Goal: Task Accomplishment & Management: Complete application form

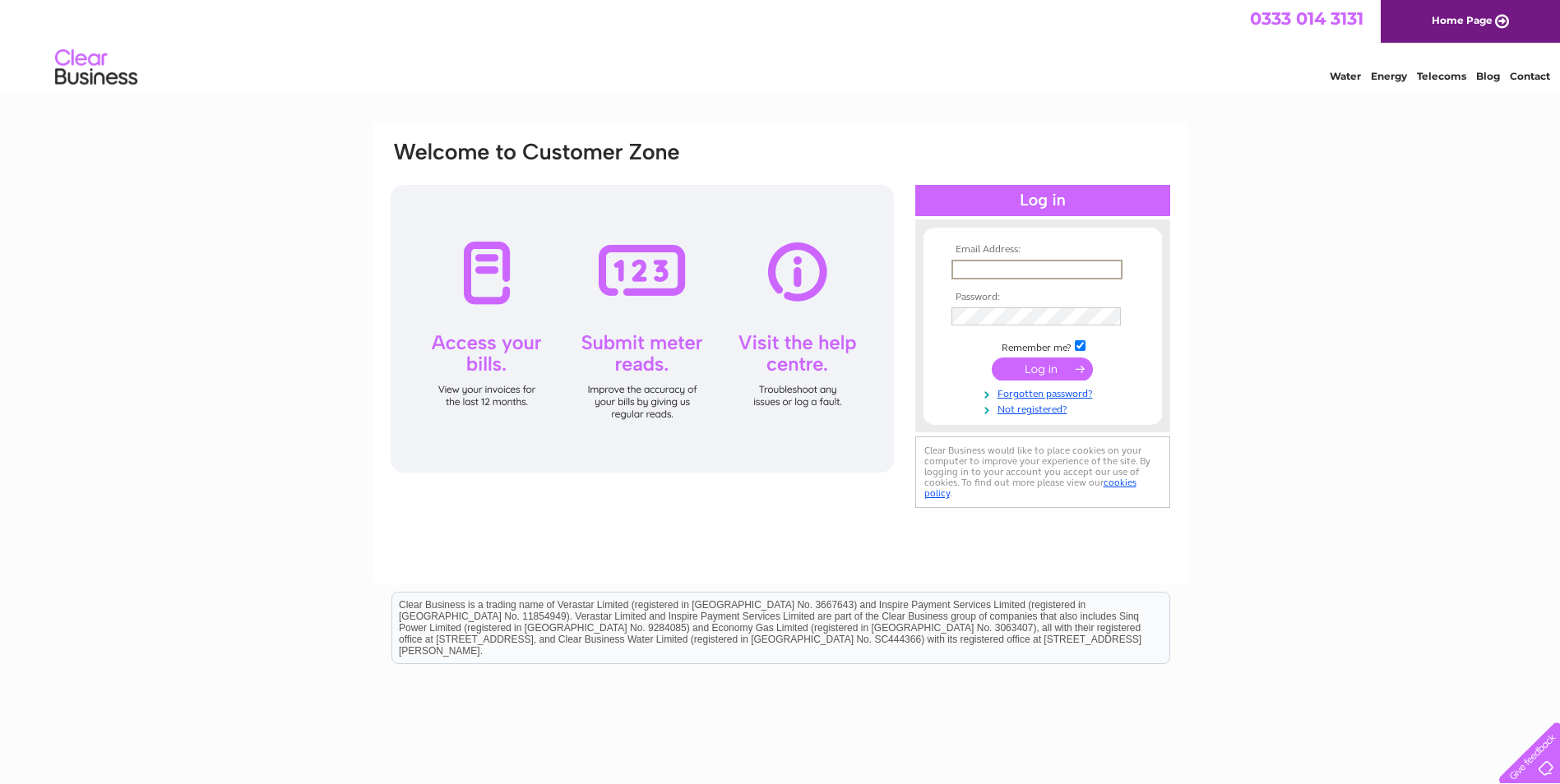
type input "paul@prhastings.co.uk"
click at [1033, 408] on link "Not registered?" at bounding box center [1044, 407] width 187 height 16
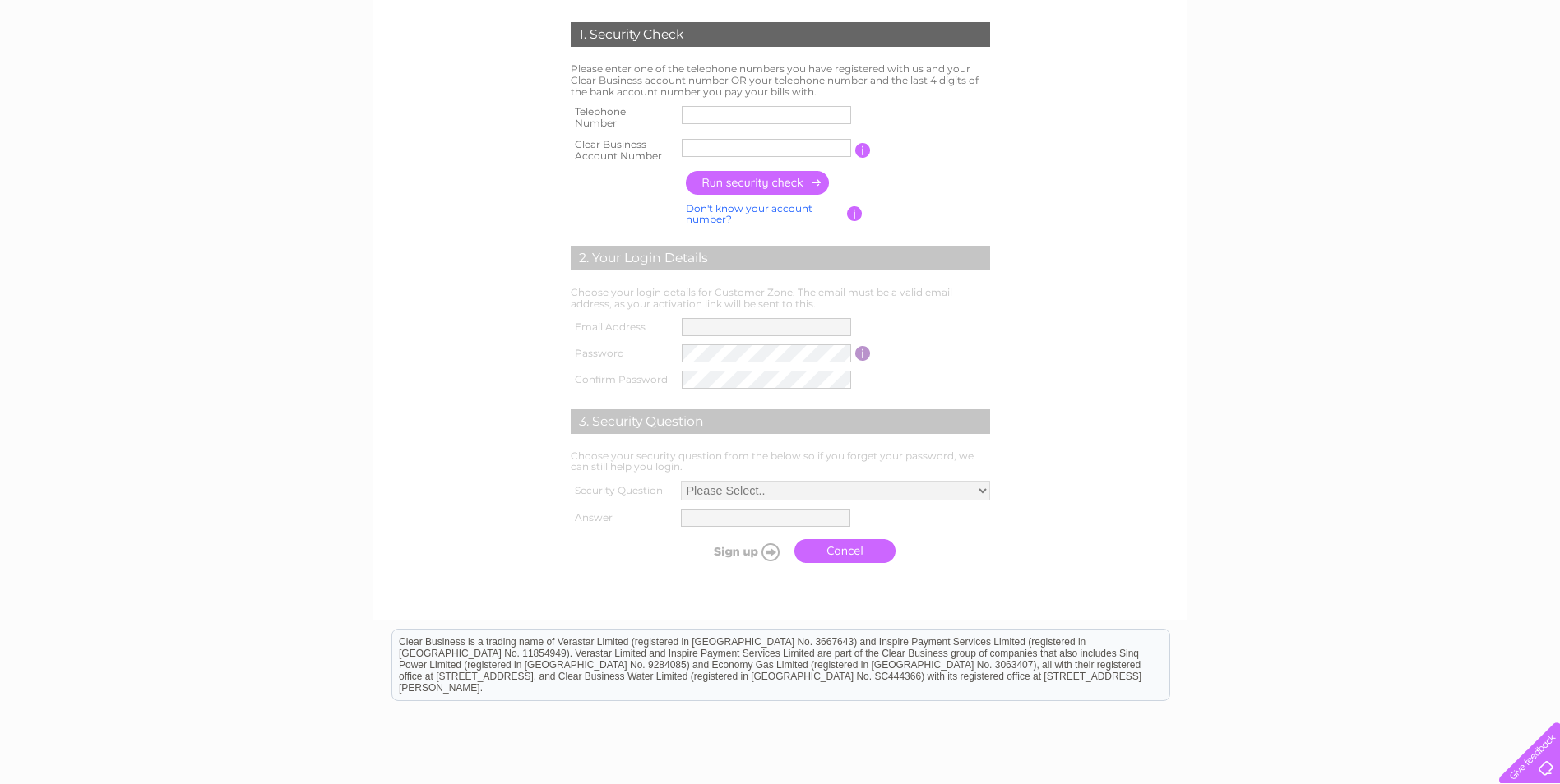
scroll to position [246, 0]
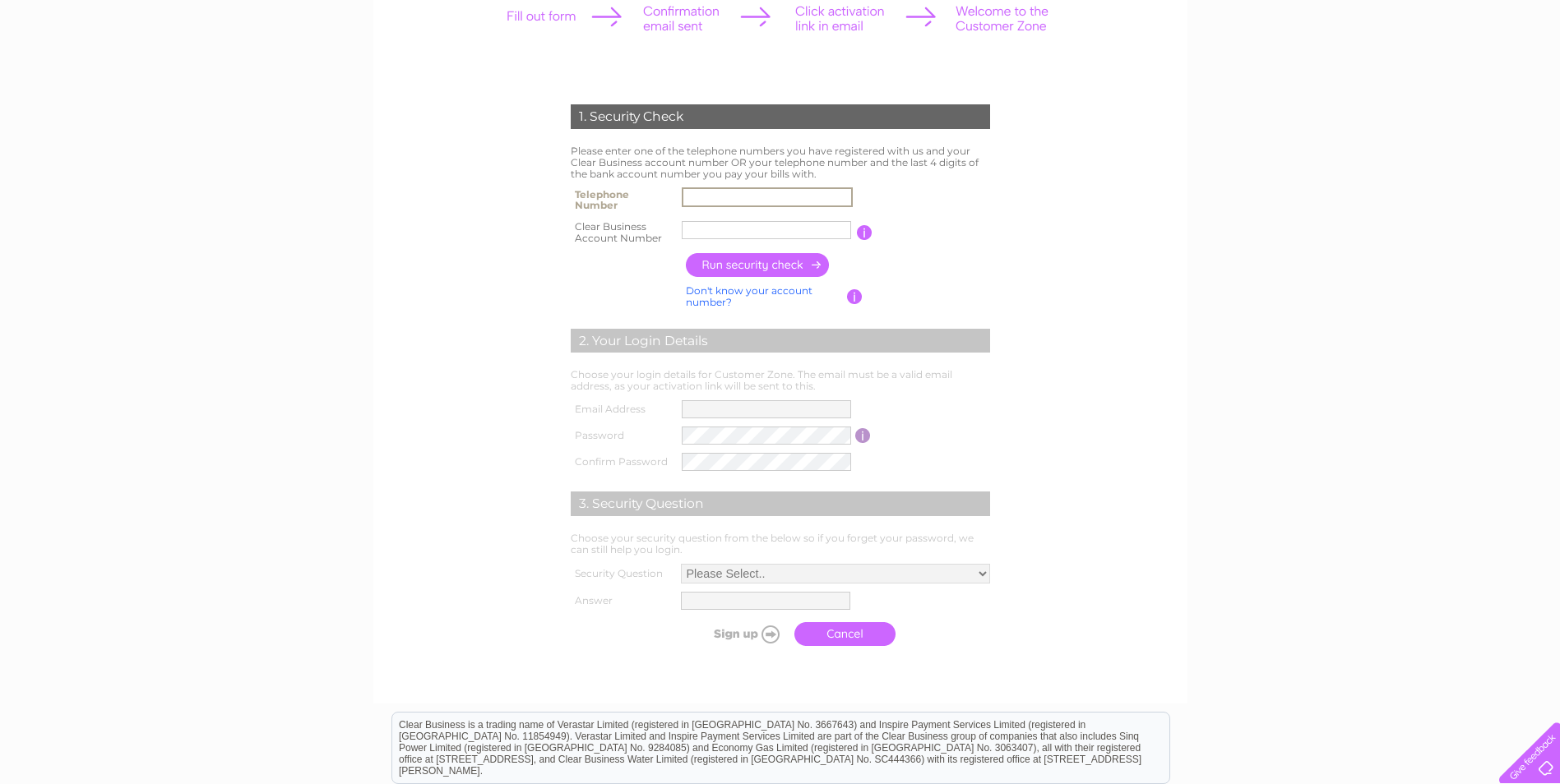
click at [749, 189] on input "text" at bounding box center [768, 197] width 171 height 20
type input "07973822705"
type input "Kingsley"
drag, startPoint x: 744, startPoint y: 229, endPoint x: 602, endPoint y: 236, distance: 142.2
click at [602, 236] on tr "Clear Business Account Number Kingsley You will find your account number on the…" at bounding box center [780, 232] width 427 height 33
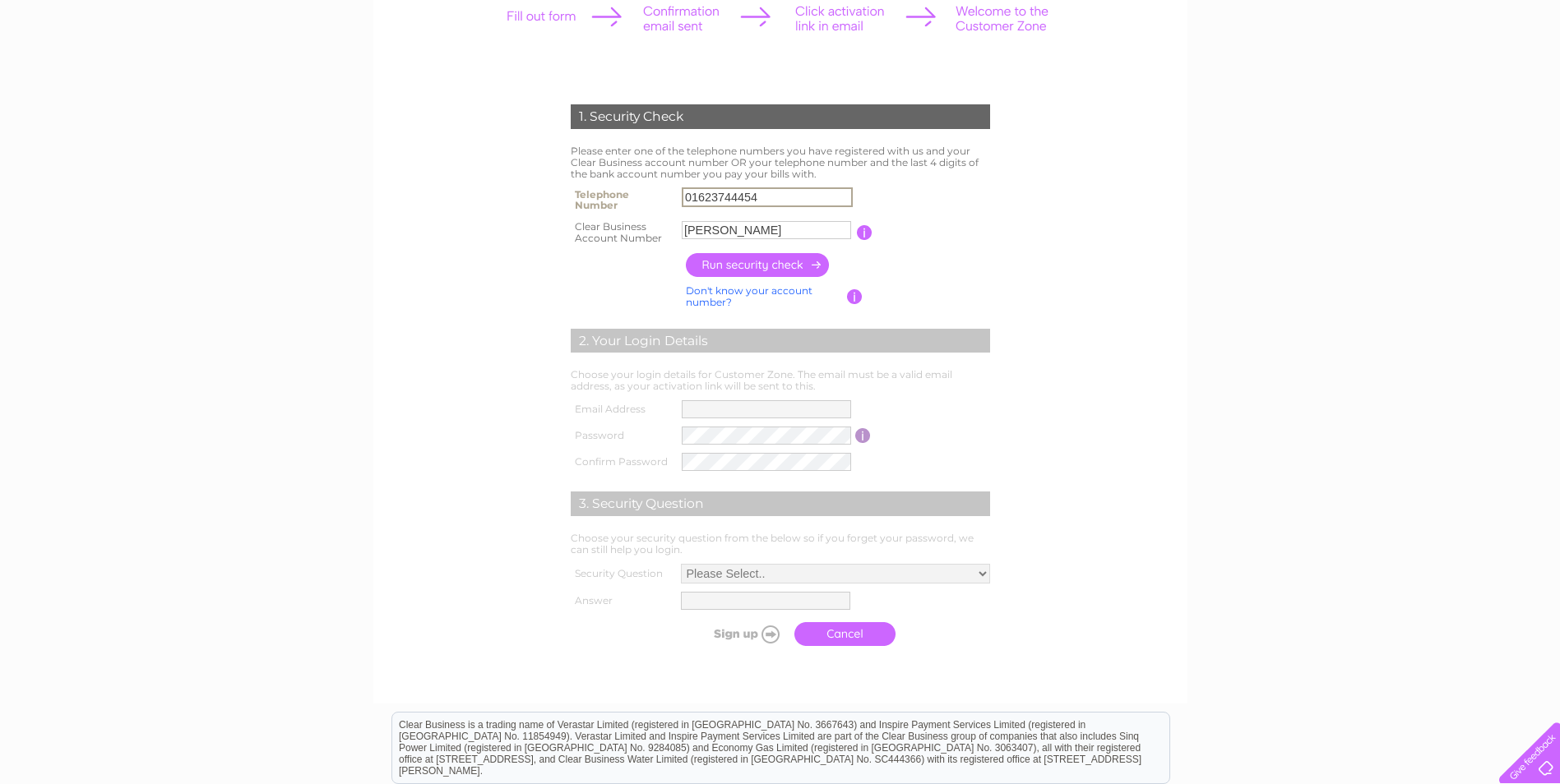
drag, startPoint x: 768, startPoint y: 190, endPoint x: 595, endPoint y: 199, distance: 173.2
click at [602, 197] on tr "Telephone Number 01623744454" at bounding box center [780, 200] width 427 height 33
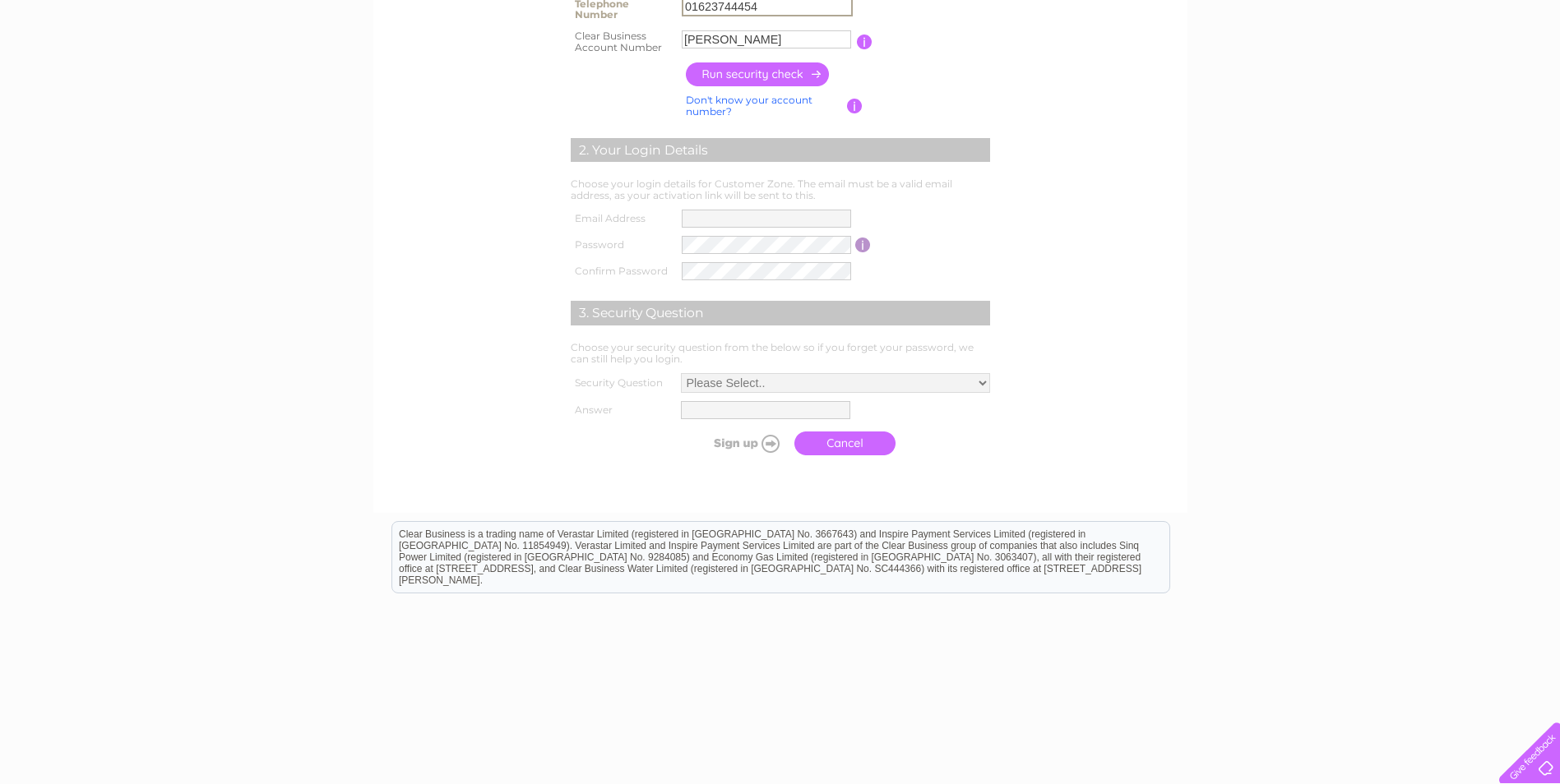
scroll to position [436, 0]
drag, startPoint x: 1242, startPoint y: 227, endPoint x: 1232, endPoint y: 223, distance: 10.8
click at [1243, 227] on div "1. Security Check Please enter one of the telephone numbers you have registered…" at bounding box center [780, 241] width 1560 height 1108
click at [792, 5] on input "01623744454" at bounding box center [767, 7] width 170 height 18
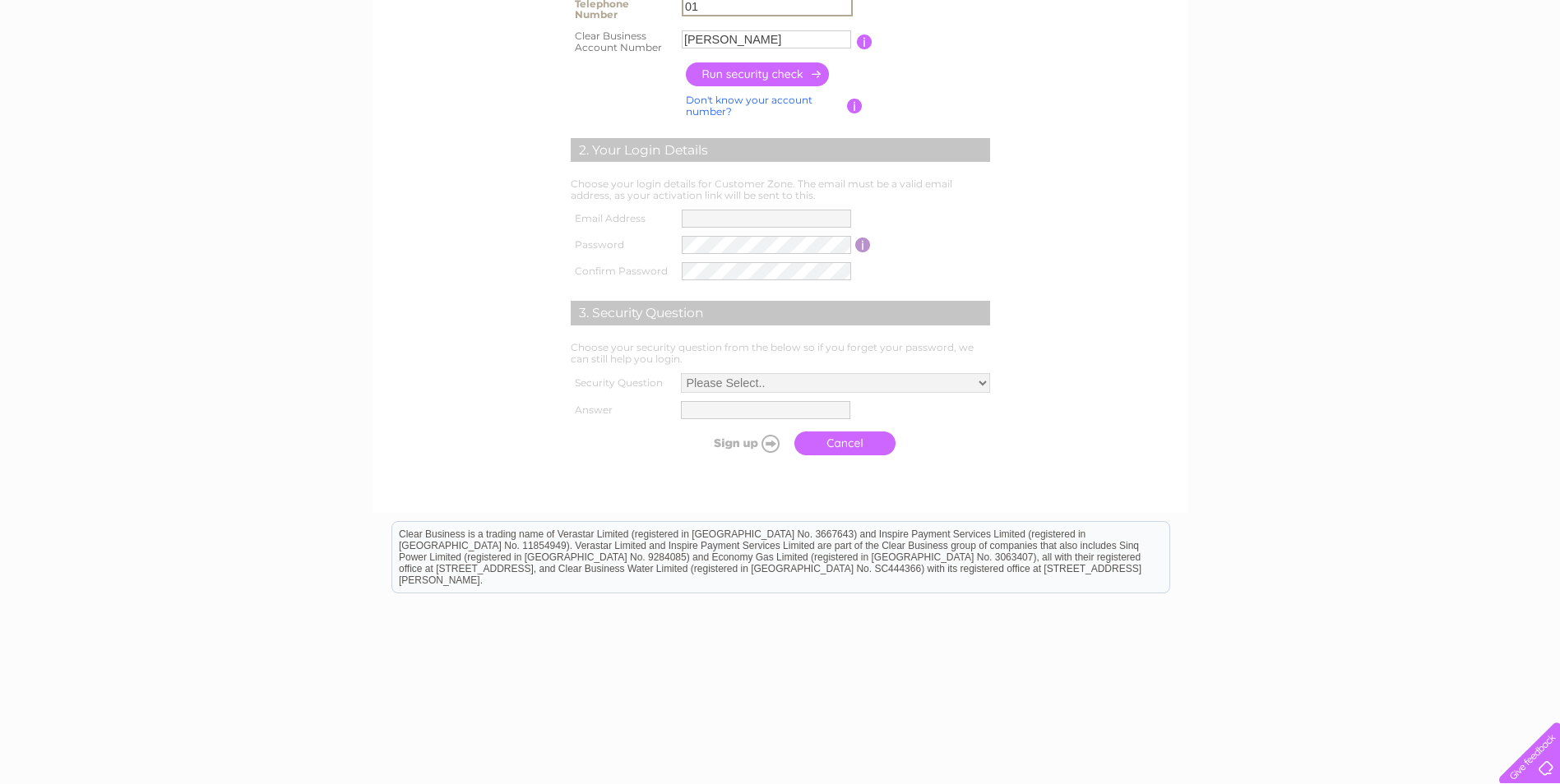
type input "0"
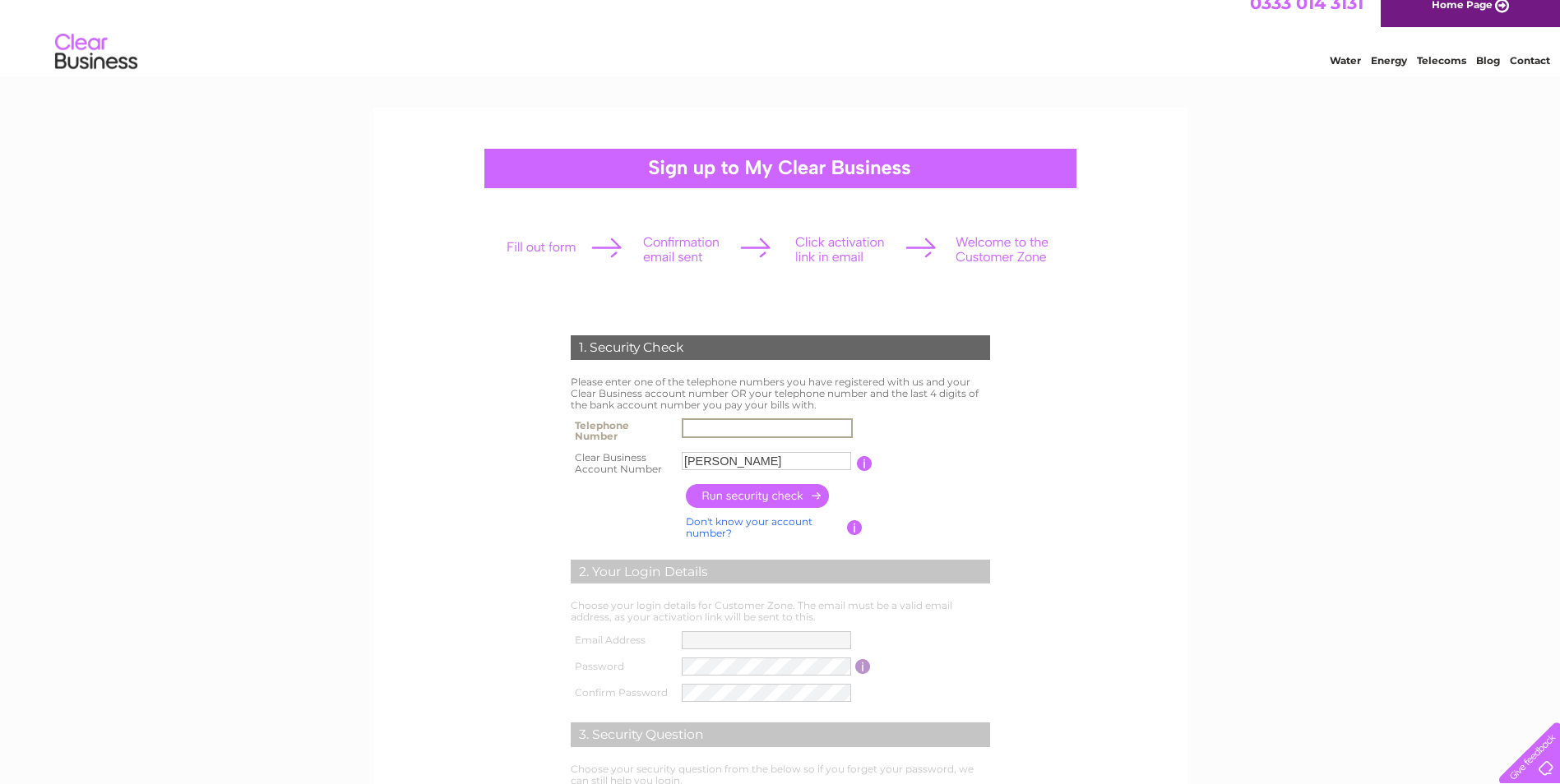
scroll to position [0, 0]
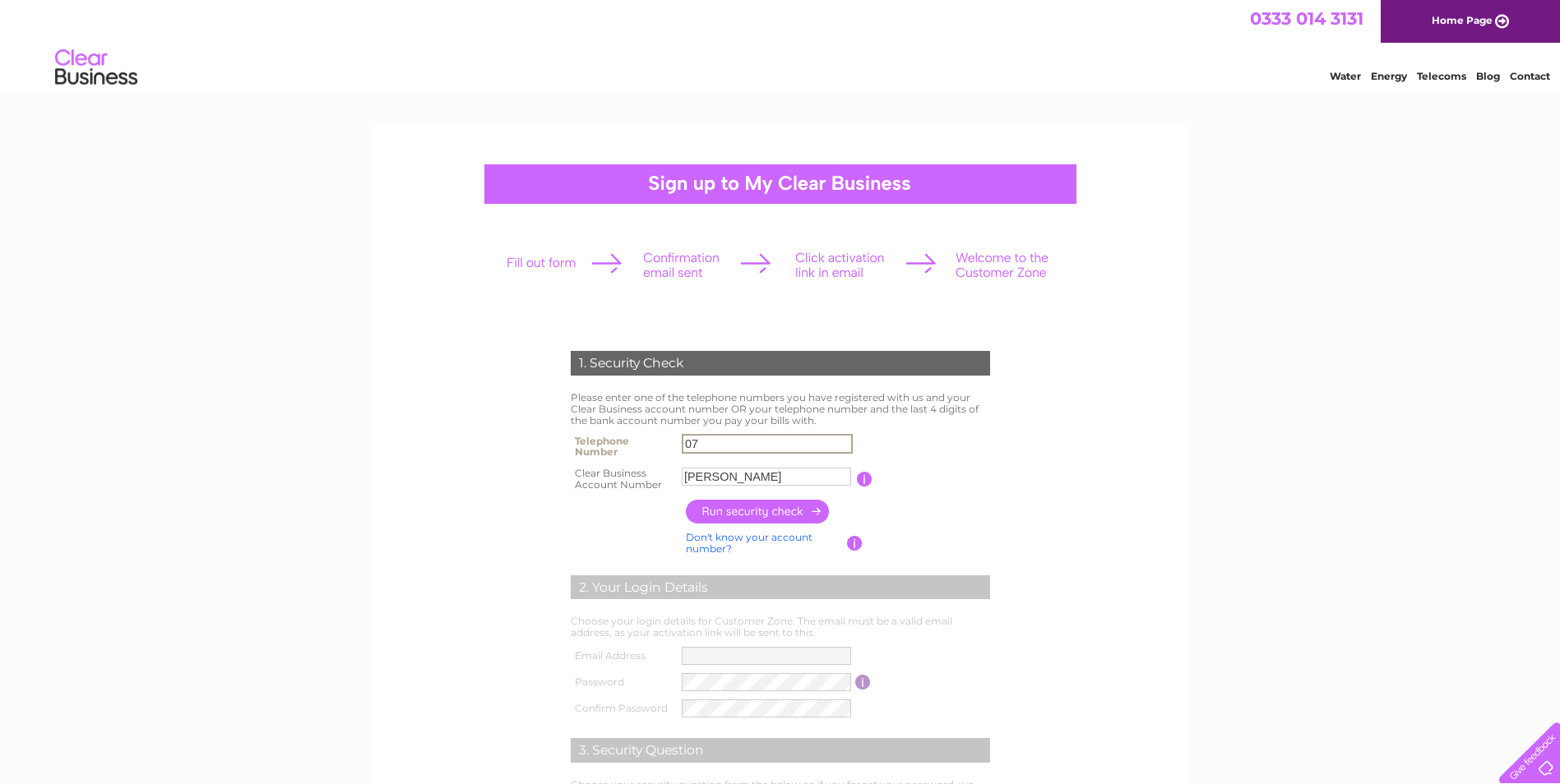
type input "07973822705"
drag, startPoint x: 736, startPoint y: 476, endPoint x: 643, endPoint y: 466, distance: 93.5
click at [643, 466] on tr "Clear Business Account Number Kingsley You will find your account number on the…" at bounding box center [780, 479] width 427 height 33
type input "30324555"
click at [769, 516] on input "button" at bounding box center [759, 511] width 145 height 24
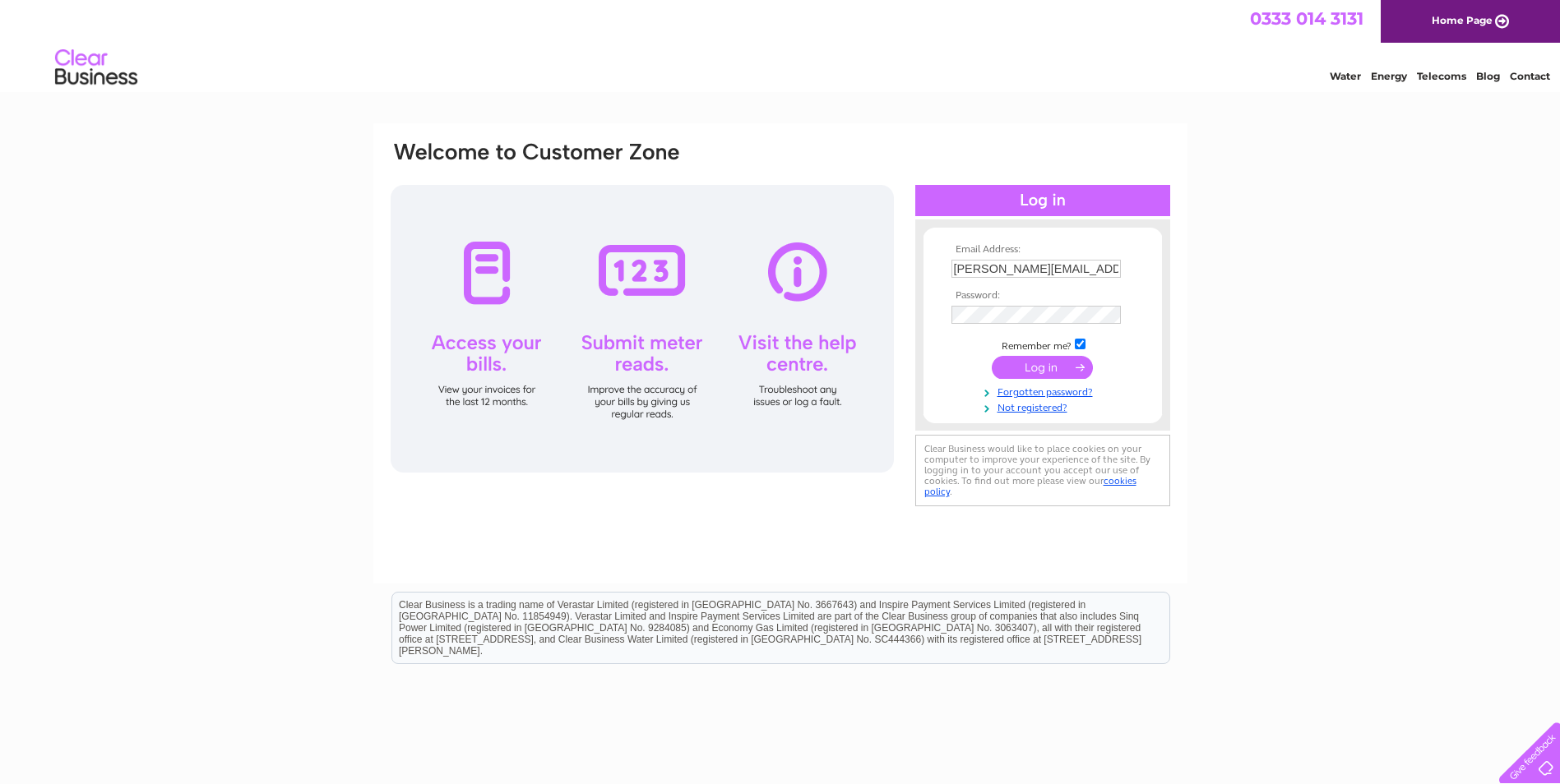
click at [1453, 21] on link "Home Page" at bounding box center [1470, 21] width 179 height 43
